Goal: Information Seeking & Learning: Learn about a topic

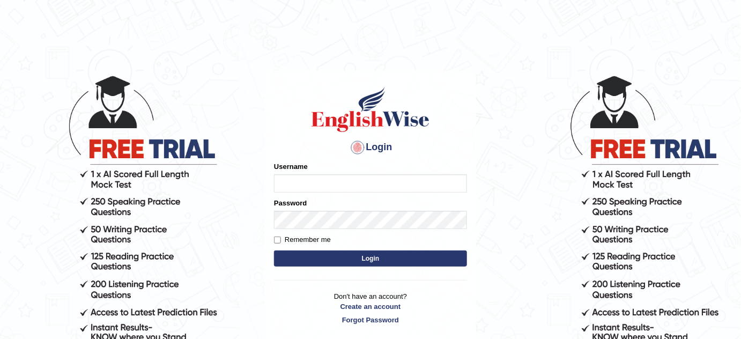
type input "bhagwantbrar"
click at [403, 255] on button "Login" at bounding box center [370, 258] width 193 height 16
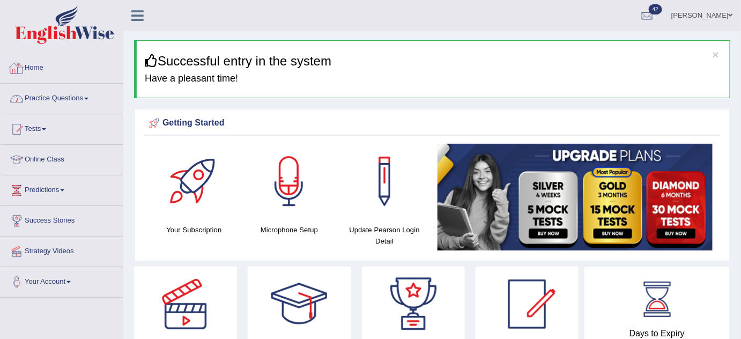
drag, startPoint x: 86, startPoint y: 92, endPoint x: 84, endPoint y: 85, distance: 7.5
click at [86, 92] on link "Practice Questions" at bounding box center [62, 97] width 122 height 27
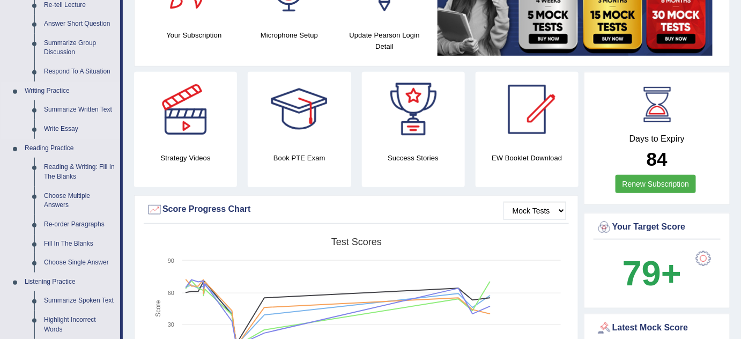
scroll to position [146, 0]
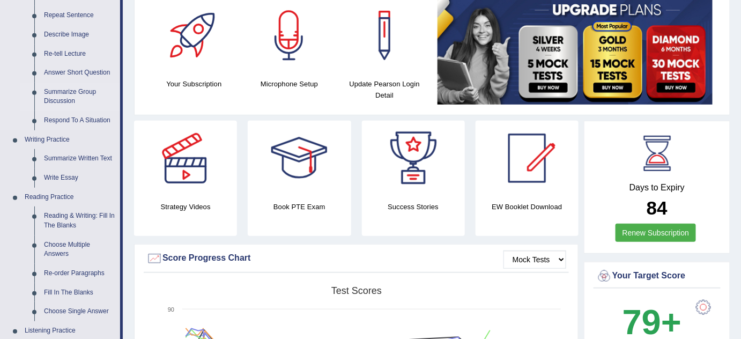
click at [93, 89] on link "Summarize Group Discussion" at bounding box center [79, 97] width 81 height 28
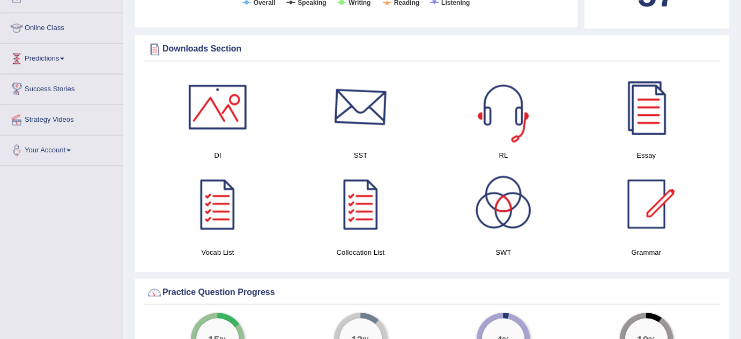
scroll to position [616, 0]
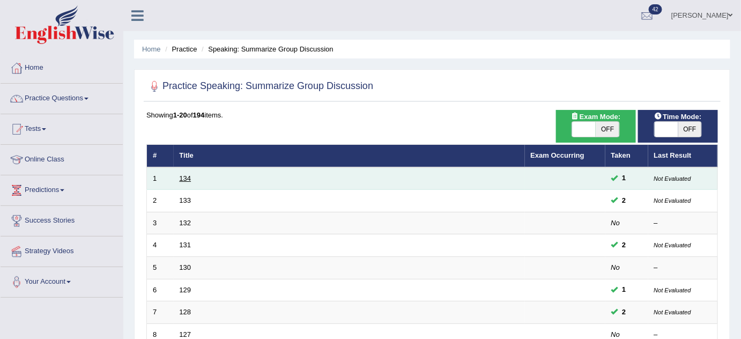
click at [185, 176] on link "134" at bounding box center [186, 178] width 12 height 8
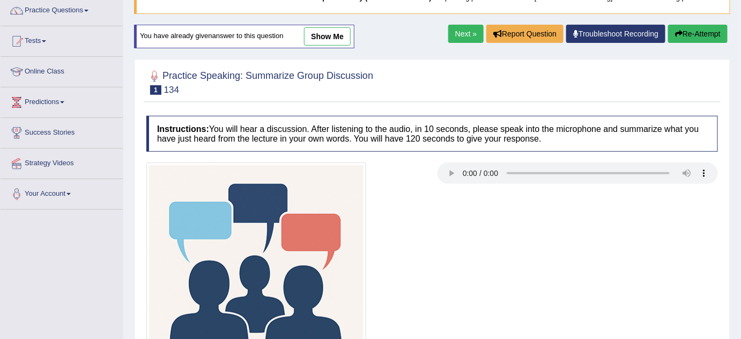
scroll to position [97, 0]
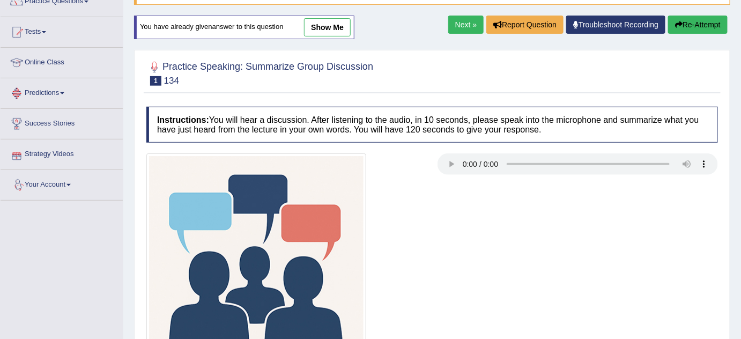
click at [324, 24] on link "show me" at bounding box center [327, 27] width 47 height 18
click at [332, 32] on div "Home Practice Speaking: Summarize Group Discussion 134 * Remember to use the de…" at bounding box center [431, 171] width 617 height 536
click at [326, 25] on div "Home Practice Speaking: Summarize Group Discussion 134 * Remember to use the de…" at bounding box center [431, 171] width 617 height 536
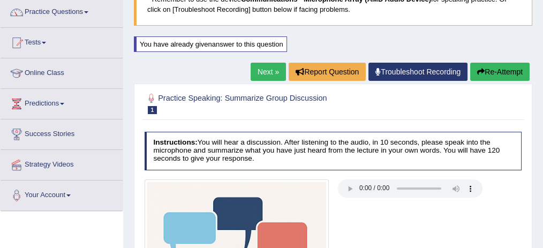
scroll to position [0, 0]
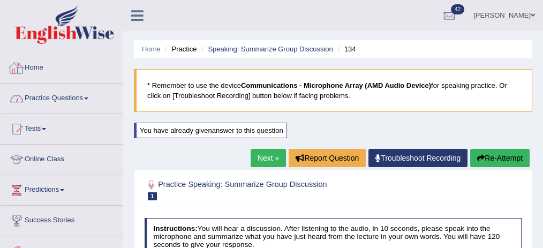
click at [64, 96] on link "Practice Questions" at bounding box center [62, 97] width 122 height 27
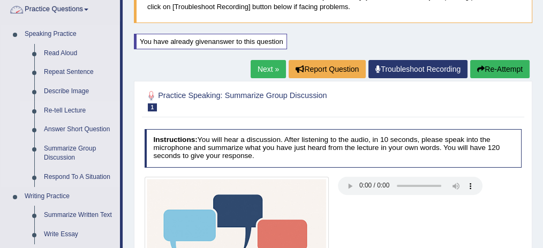
scroll to position [107, 0]
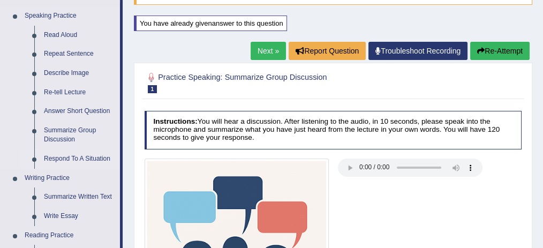
click at [62, 156] on link "Respond To A Situation" at bounding box center [79, 159] width 81 height 19
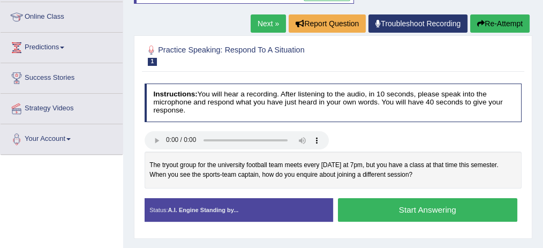
click at [264, 21] on link "Next »" at bounding box center [268, 23] width 35 height 18
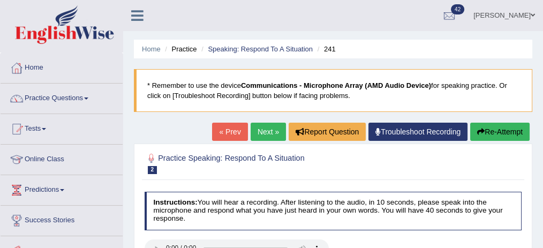
click at [259, 133] on link "Next »" at bounding box center [268, 132] width 35 height 18
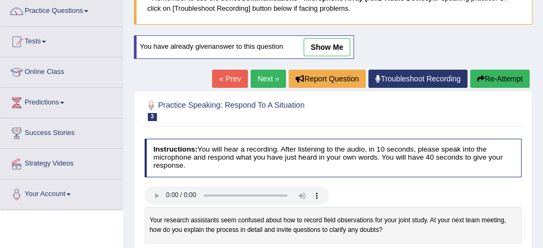
scroll to position [71, 0]
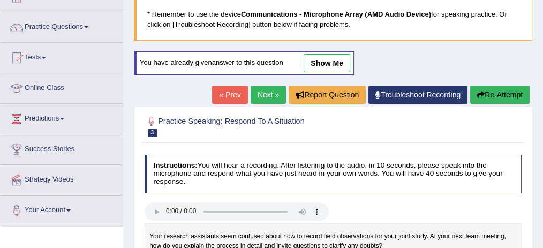
drag, startPoint x: 272, startPoint y: 98, endPoint x: 271, endPoint y: 92, distance: 5.4
click at [272, 98] on link "Next »" at bounding box center [268, 95] width 35 height 18
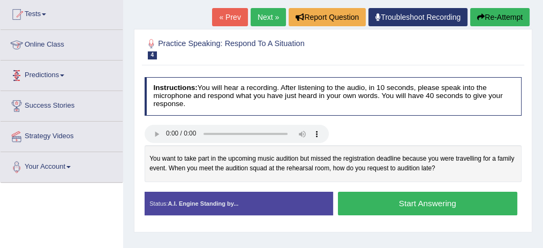
scroll to position [71, 0]
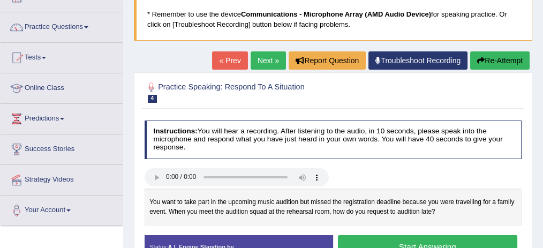
click at [239, 59] on link "« Prev" at bounding box center [229, 60] width 35 height 18
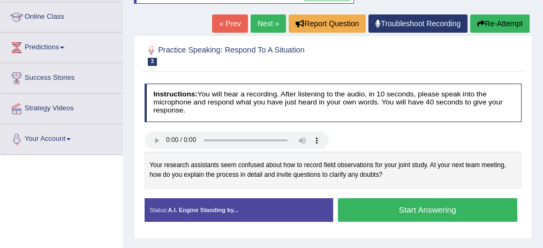
click at [237, 20] on link "« Prev" at bounding box center [229, 23] width 35 height 18
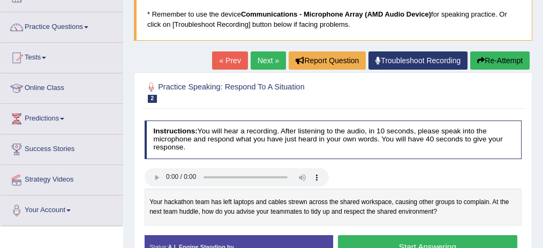
click at [275, 57] on link "Next »" at bounding box center [268, 60] width 35 height 18
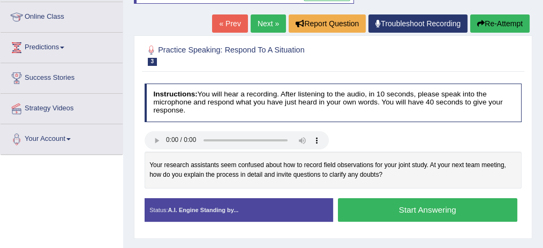
click at [259, 25] on link "Next »" at bounding box center [268, 23] width 35 height 18
